Goal: Information Seeking & Learning: Learn about a topic

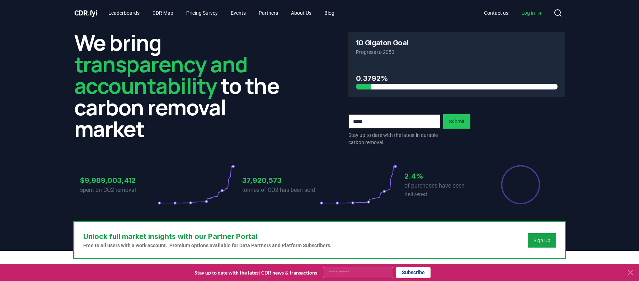
click at [484, 200] on div at bounding box center [521, 184] width 78 height 40
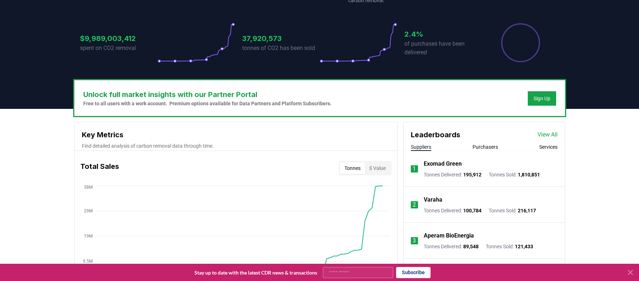
scroll to position [144, 0]
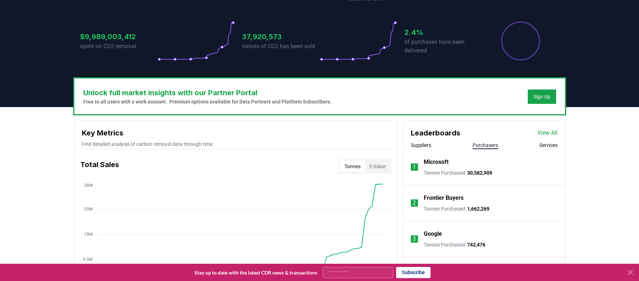
click at [480, 146] on button "Purchasers" at bounding box center [485, 144] width 25 height 7
click at [551, 144] on button "Services" at bounding box center [549, 144] width 18 height 7
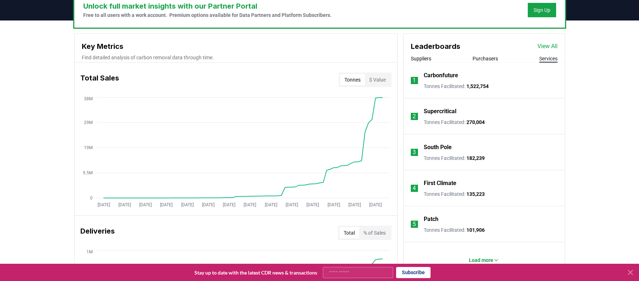
scroll to position [215, 0]
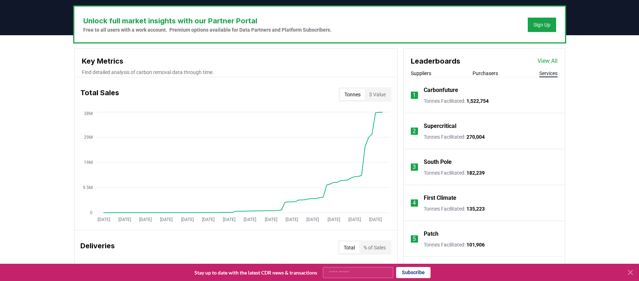
click at [545, 62] on link "View All" at bounding box center [548, 61] width 20 height 9
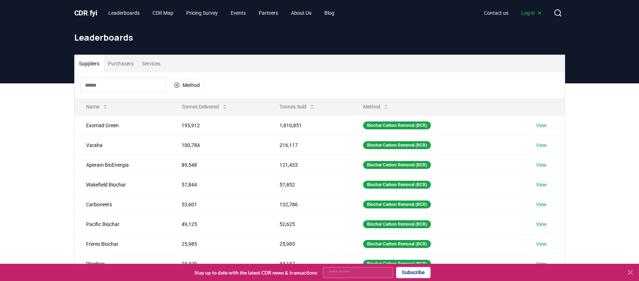
click at [364, 274] on input "Your email" at bounding box center [358, 272] width 70 height 11
type input "**********"
click button "Subscribe" at bounding box center [413, 272] width 34 height 11
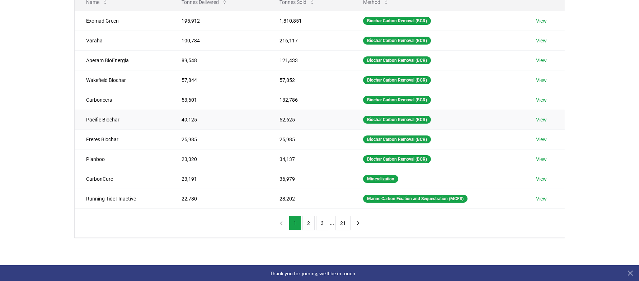
scroll to position [108, 0]
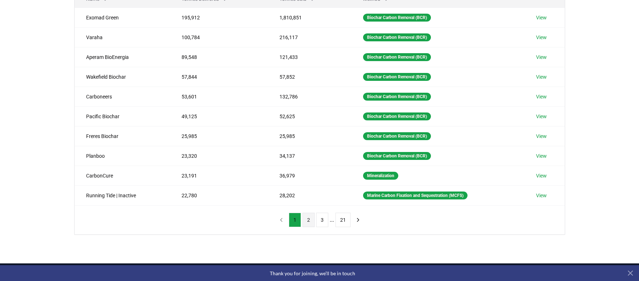
click at [312, 219] on button "2" at bounding box center [309, 220] width 12 height 14
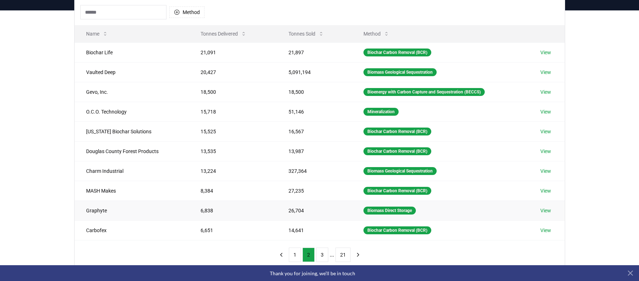
scroll to position [72, 0]
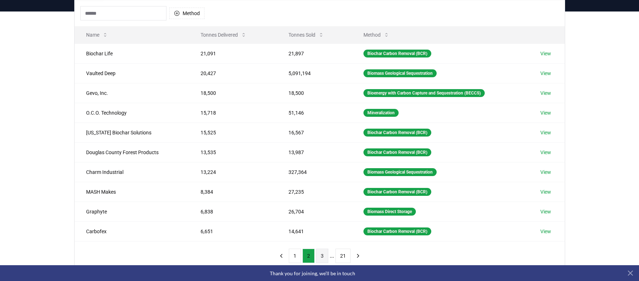
click at [325, 254] on button "3" at bounding box center [322, 255] width 12 height 14
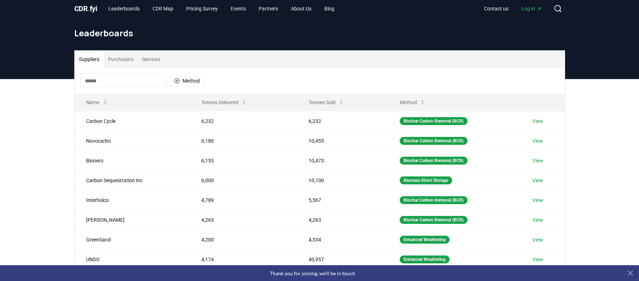
scroll to position [0, 0]
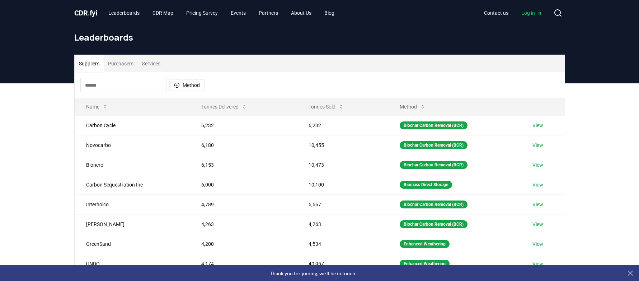
click at [114, 85] on input at bounding box center [123, 85] width 86 height 14
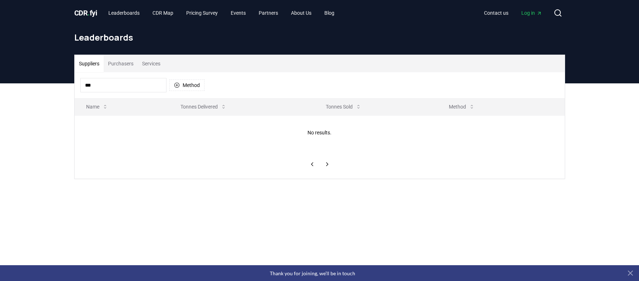
type input "***"
drag, startPoint x: 71, startPoint y: 86, endPoint x: 67, endPoint y: 87, distance: 4.0
click at [69, 86] on div "Suppliers Purchasers Services *** Method Name Tonnes Delivered Tonnes Sold Meth…" at bounding box center [320, 117] width 503 height 124
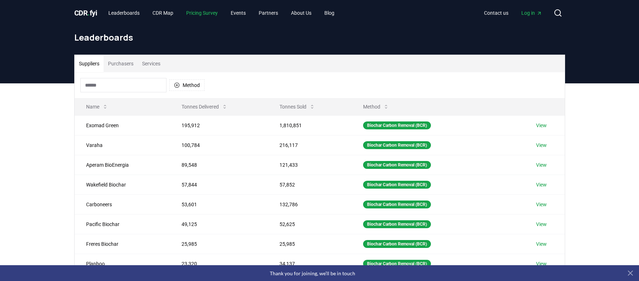
click at [207, 13] on link "Pricing Survey" at bounding box center [202, 12] width 43 height 13
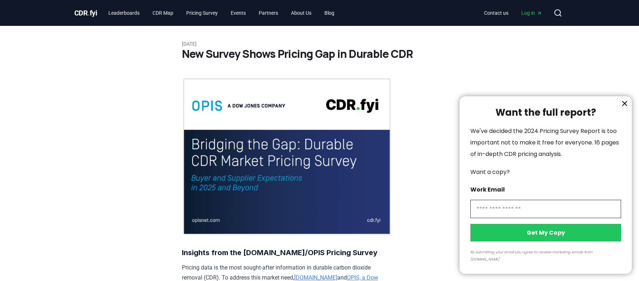
click at [629, 108] on icon "information" at bounding box center [625, 103] width 9 height 9
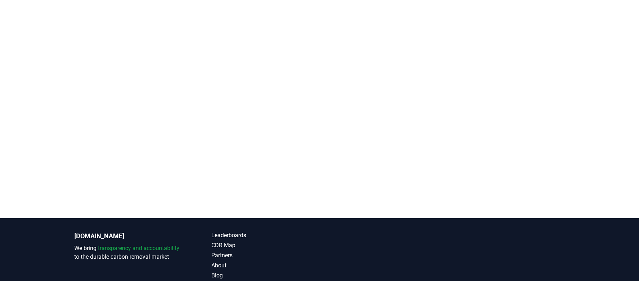
scroll to position [1648, 0]
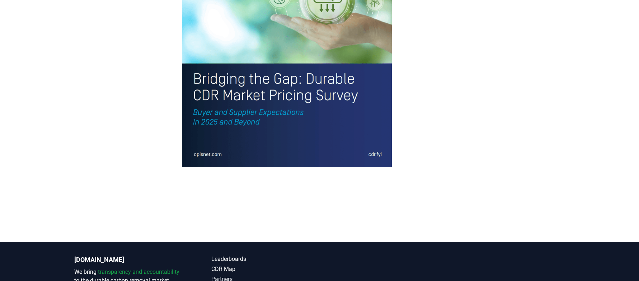
click at [223, 275] on link "Partners" at bounding box center [265, 279] width 108 height 9
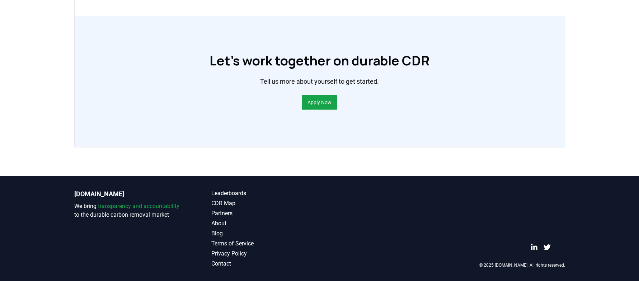
scroll to position [538, 0]
click at [321, 105] on link "Apply Now" at bounding box center [320, 102] width 24 height 7
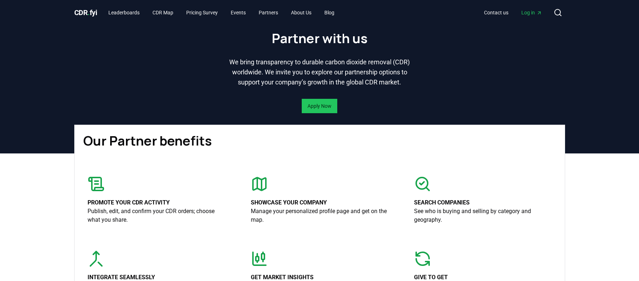
scroll to position [0, 0]
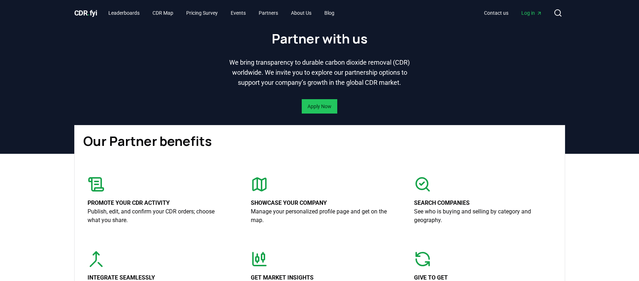
click at [86, 13] on span "CDR . fyi" at bounding box center [85, 13] width 23 height 9
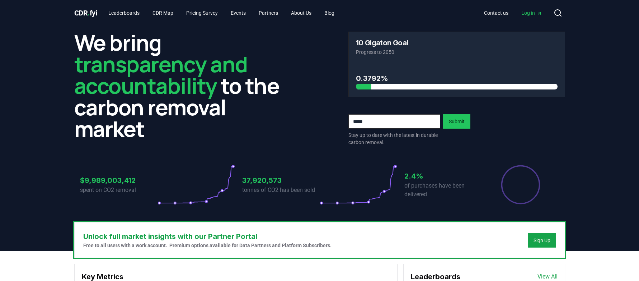
click at [576, 134] on header "We bring transparency and accountability to the carbon removal market 10 Gigato…" at bounding box center [319, 138] width 639 height 225
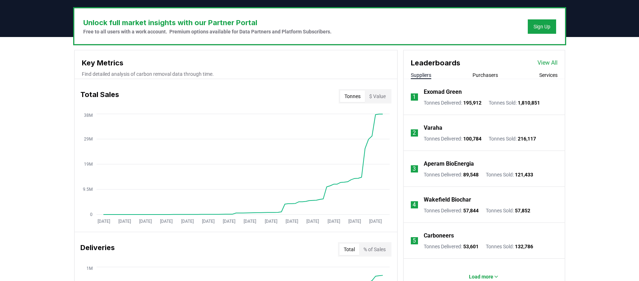
scroll to position [215, 0]
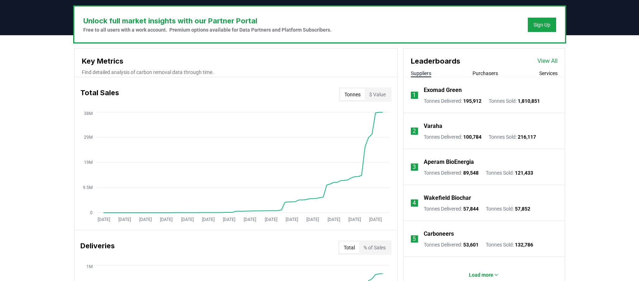
click at [443, 195] on p "Wakefield Biochar" at bounding box center [447, 197] width 47 height 9
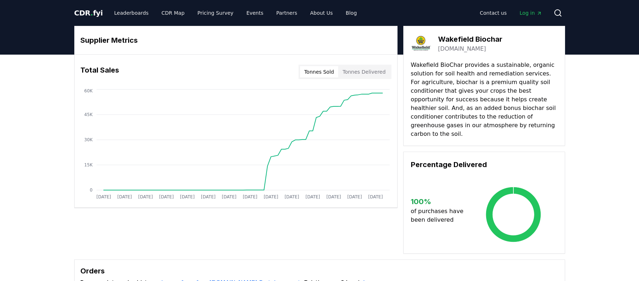
click at [451, 51] on link "[DOMAIN_NAME]" at bounding box center [462, 49] width 48 height 9
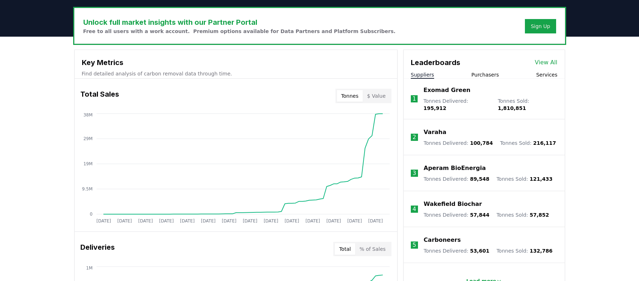
scroll to position [215, 0]
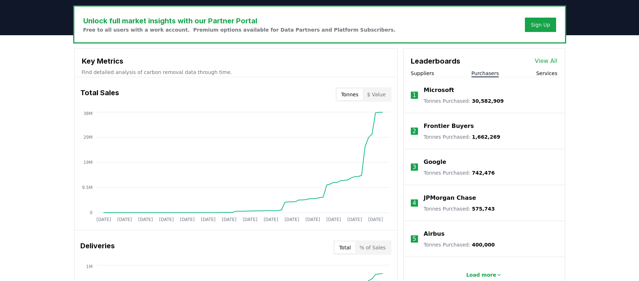
drag, startPoint x: 484, startPoint y: 73, endPoint x: 484, endPoint y: 90, distance: 17.2
click at [484, 73] on button "Purchasers" at bounding box center [486, 73] width 28 height 7
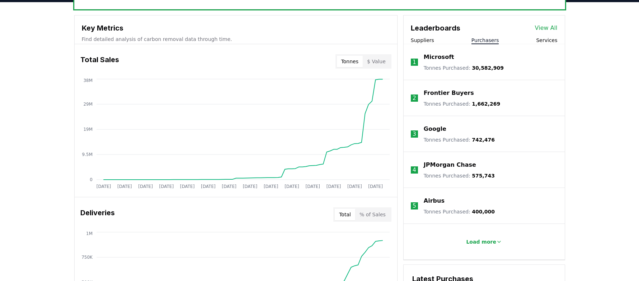
scroll to position [251, 0]
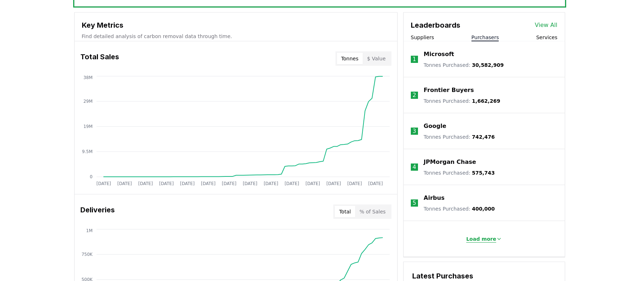
click at [474, 242] on button "Load more" at bounding box center [484, 239] width 47 height 14
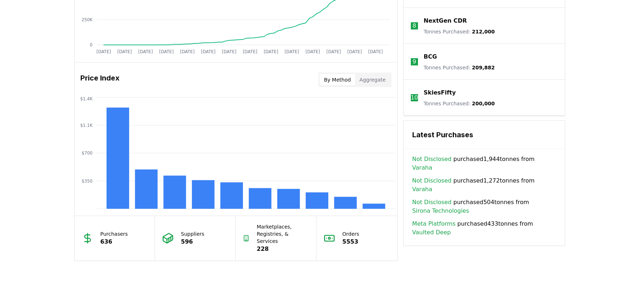
scroll to position [538, 0]
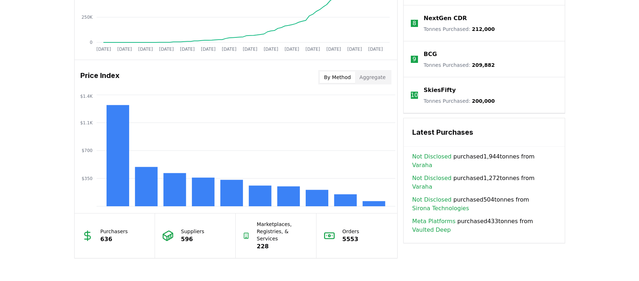
click at [375, 78] on button "Aggregate" at bounding box center [372, 76] width 35 height 11
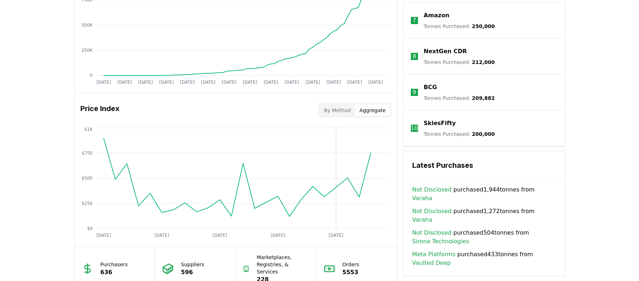
scroll to position [503, 0]
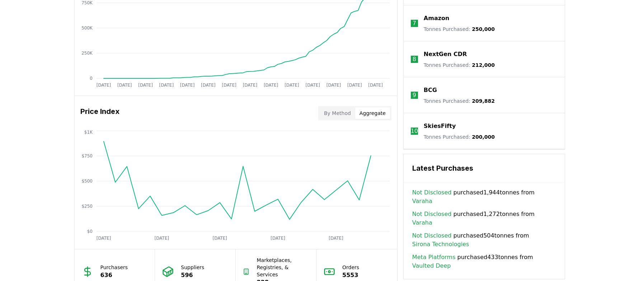
click at [495, 152] on div "Leaderboards View All Suppliers Purchasers Services 1 Microsoft Tonnes Purchase…" at bounding box center [485, 20] width 162 height 518
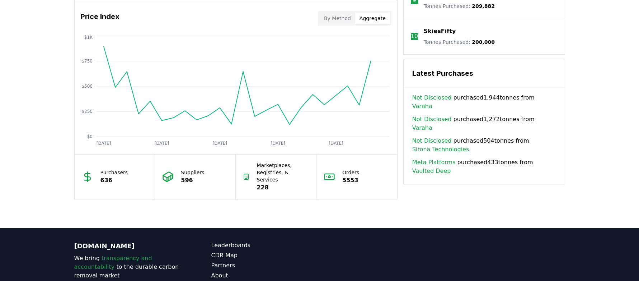
scroll to position [610, 0]
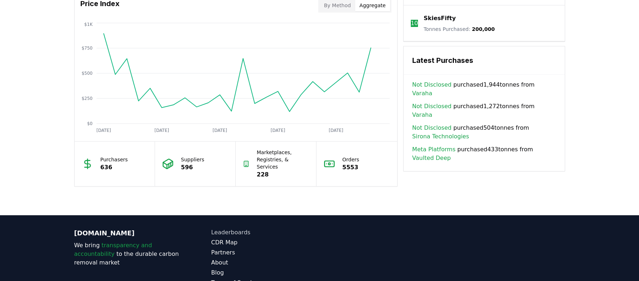
click at [235, 228] on link "Leaderboards" at bounding box center [265, 232] width 108 height 9
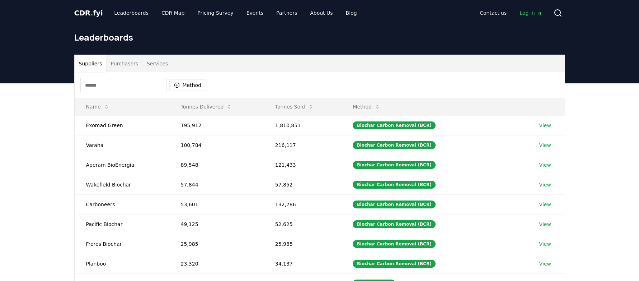
drag, startPoint x: 121, startPoint y: 66, endPoint x: 123, endPoint y: 69, distance: 3.9
click at [123, 65] on button "Purchasers" at bounding box center [124, 63] width 36 height 17
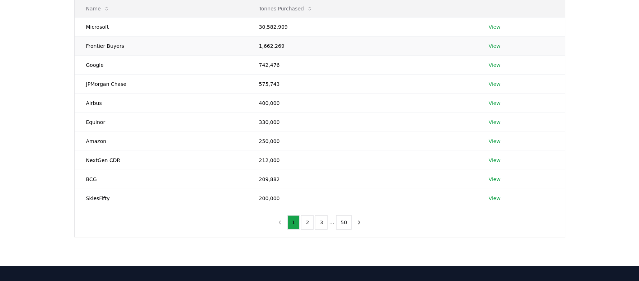
scroll to position [108, 0]
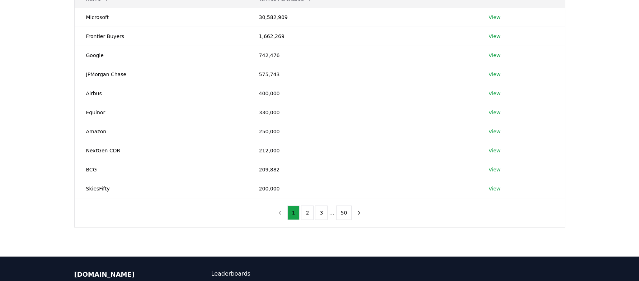
drag, startPoint x: 341, startPoint y: 218, endPoint x: 337, endPoint y: 220, distance: 4.3
click at [340, 218] on button "50" at bounding box center [344, 212] width 16 height 14
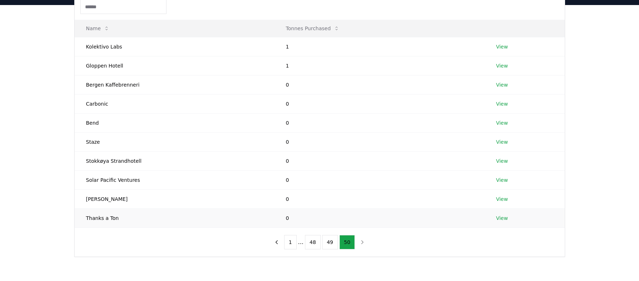
scroll to position [72, 0]
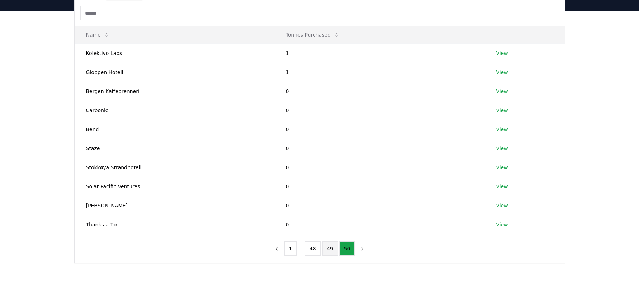
drag, startPoint x: 330, startPoint y: 246, endPoint x: 330, endPoint y: 253, distance: 6.8
click at [330, 247] on button "49" at bounding box center [330, 248] width 16 height 14
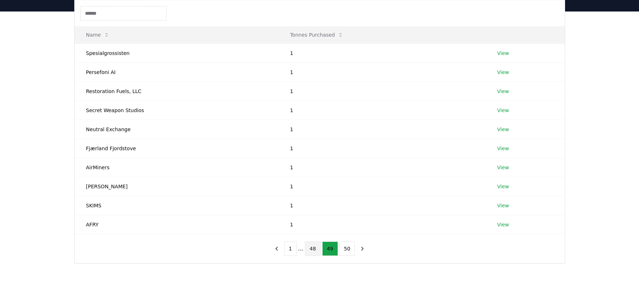
click at [311, 250] on button "48" at bounding box center [313, 248] width 16 height 14
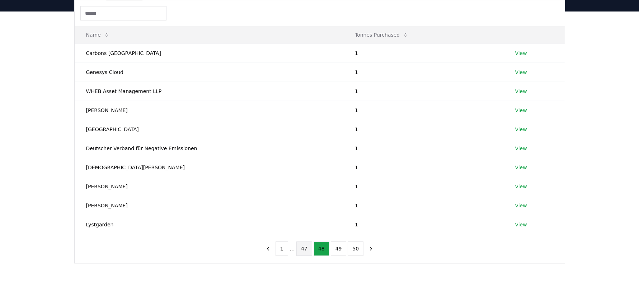
click at [303, 250] on button "47" at bounding box center [305, 248] width 16 height 14
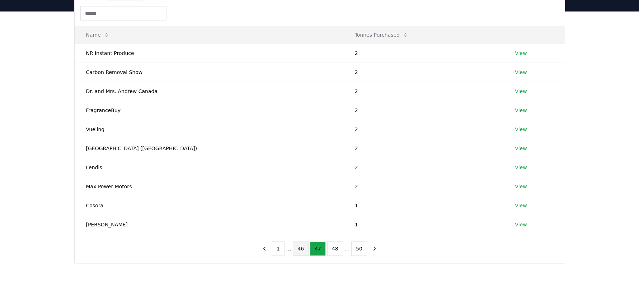
click at [303, 250] on button "46" at bounding box center [301, 248] width 16 height 14
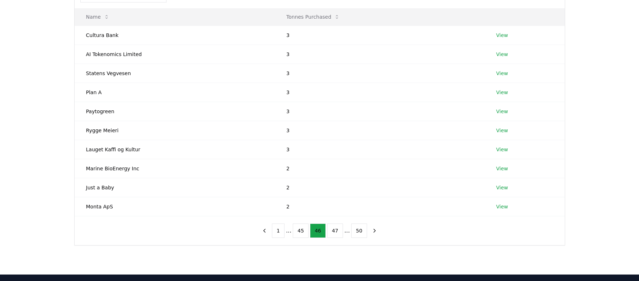
scroll to position [108, 0]
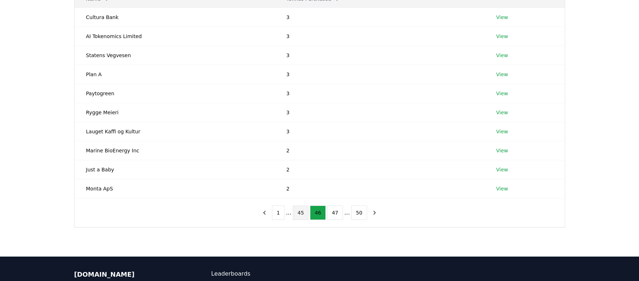
click at [303, 212] on button "45" at bounding box center [301, 212] width 16 height 14
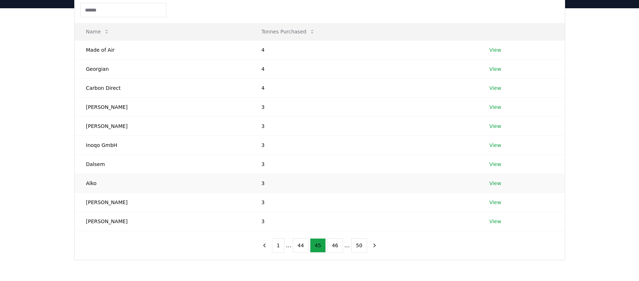
scroll to position [72, 0]
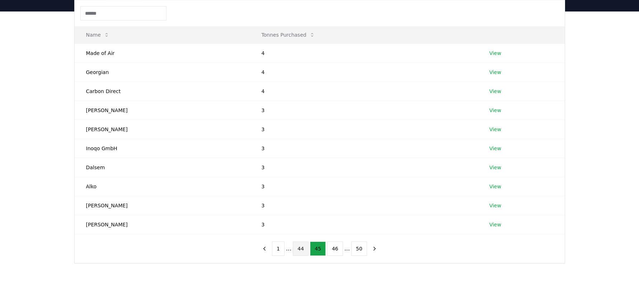
click at [303, 249] on button "44" at bounding box center [301, 248] width 16 height 14
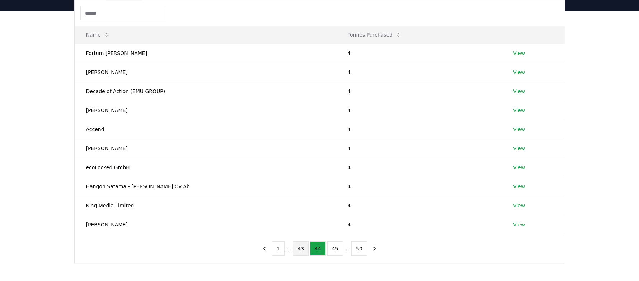
click at [300, 250] on button "43" at bounding box center [301, 248] width 16 height 14
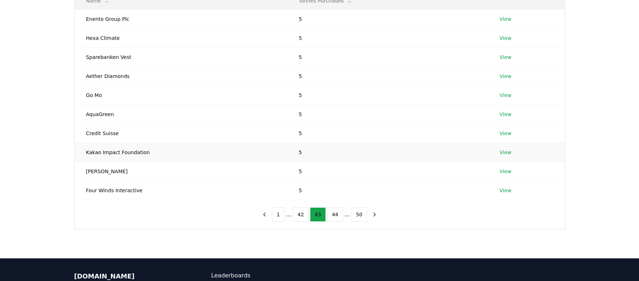
scroll to position [108, 0]
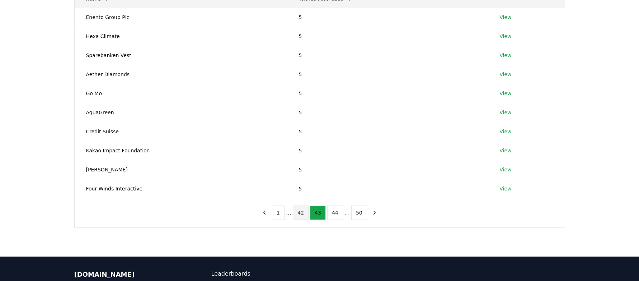
click at [302, 214] on button "42" at bounding box center [301, 212] width 16 height 14
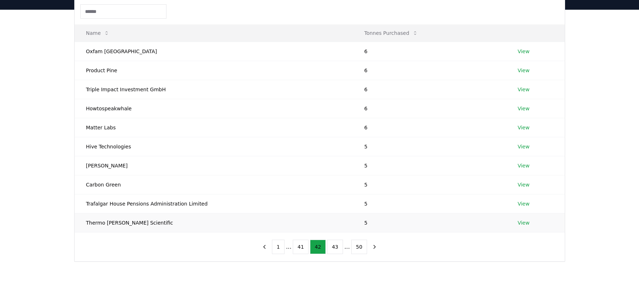
scroll to position [72, 0]
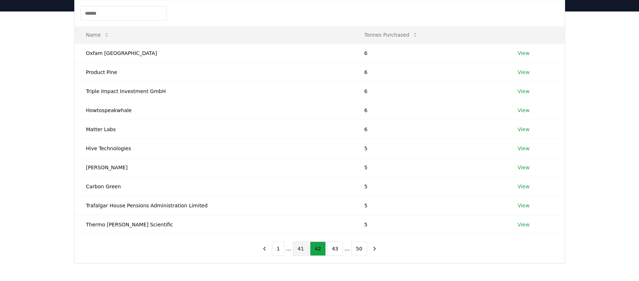
click at [301, 252] on button "41" at bounding box center [301, 248] width 16 height 14
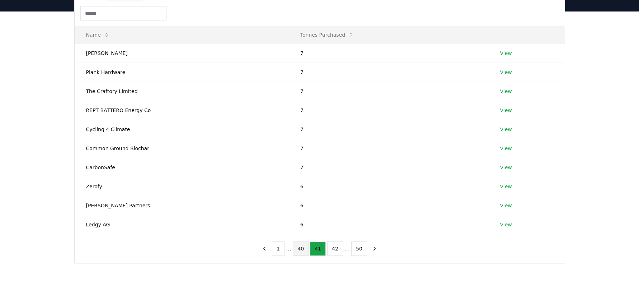
click at [302, 248] on button "40" at bounding box center [301, 248] width 16 height 14
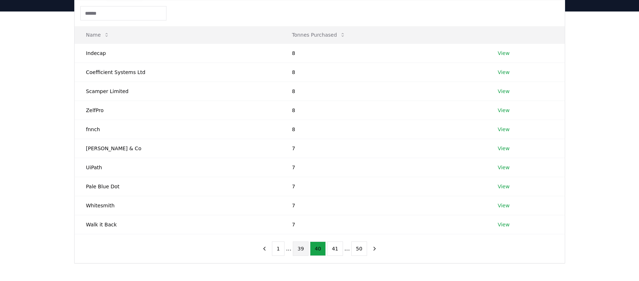
click at [304, 249] on button "39" at bounding box center [301, 248] width 16 height 14
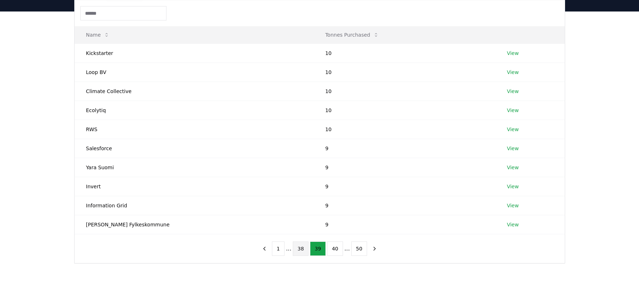
click at [304, 249] on button "38" at bounding box center [301, 248] width 16 height 14
